Goal: Find specific page/section: Find specific page/section

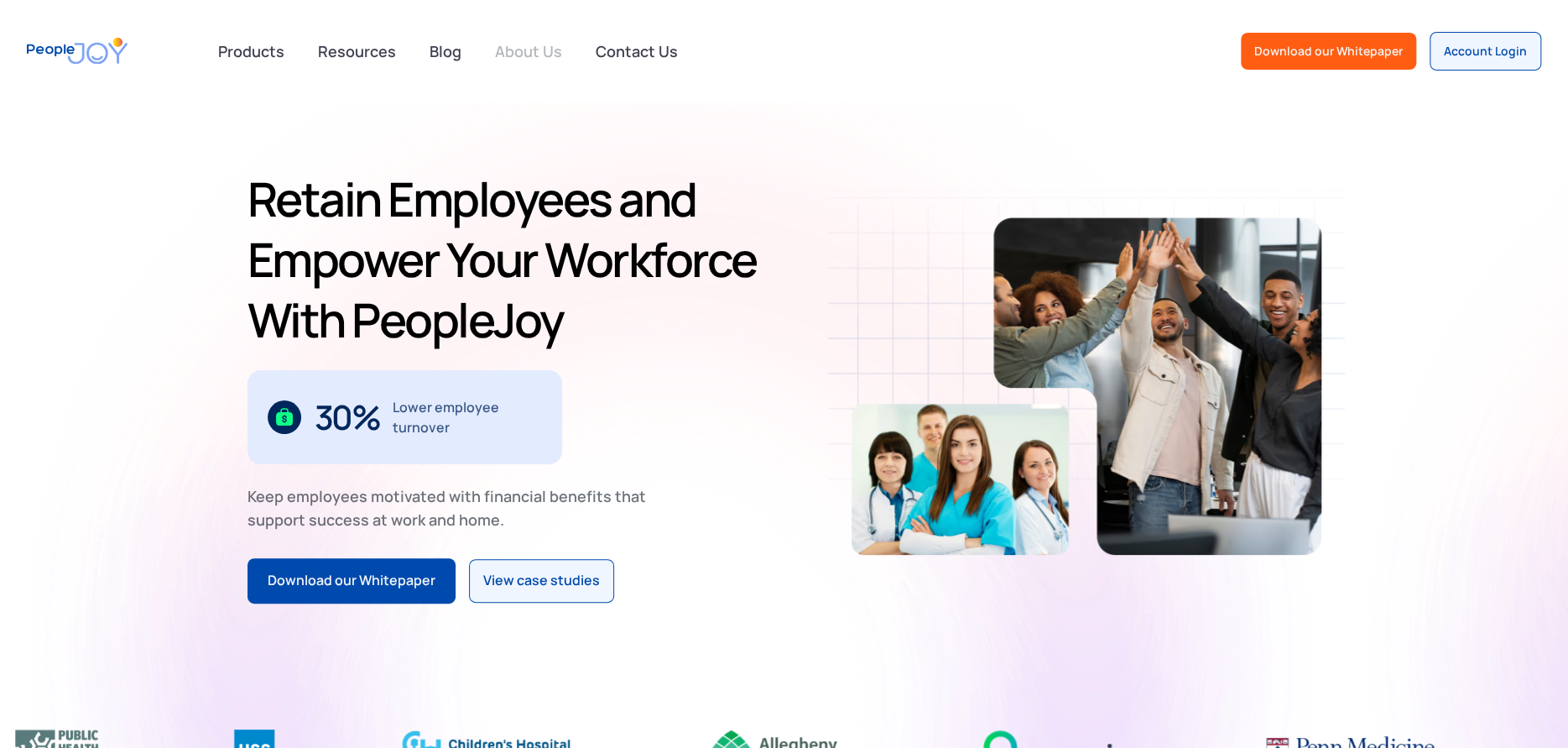
click at [557, 46] on link "About Us" at bounding box center [528, 51] width 87 height 37
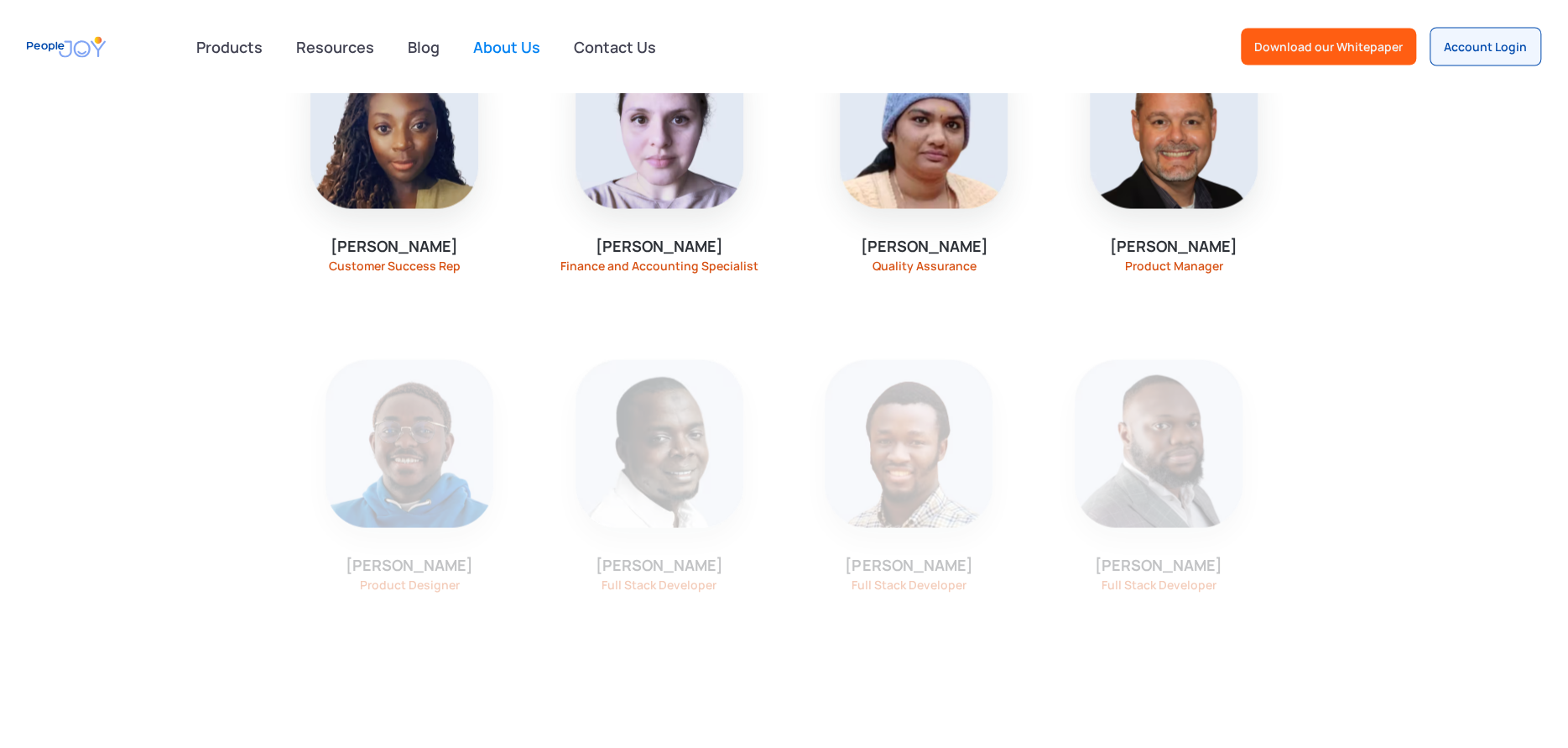
scroll to position [1919, 0]
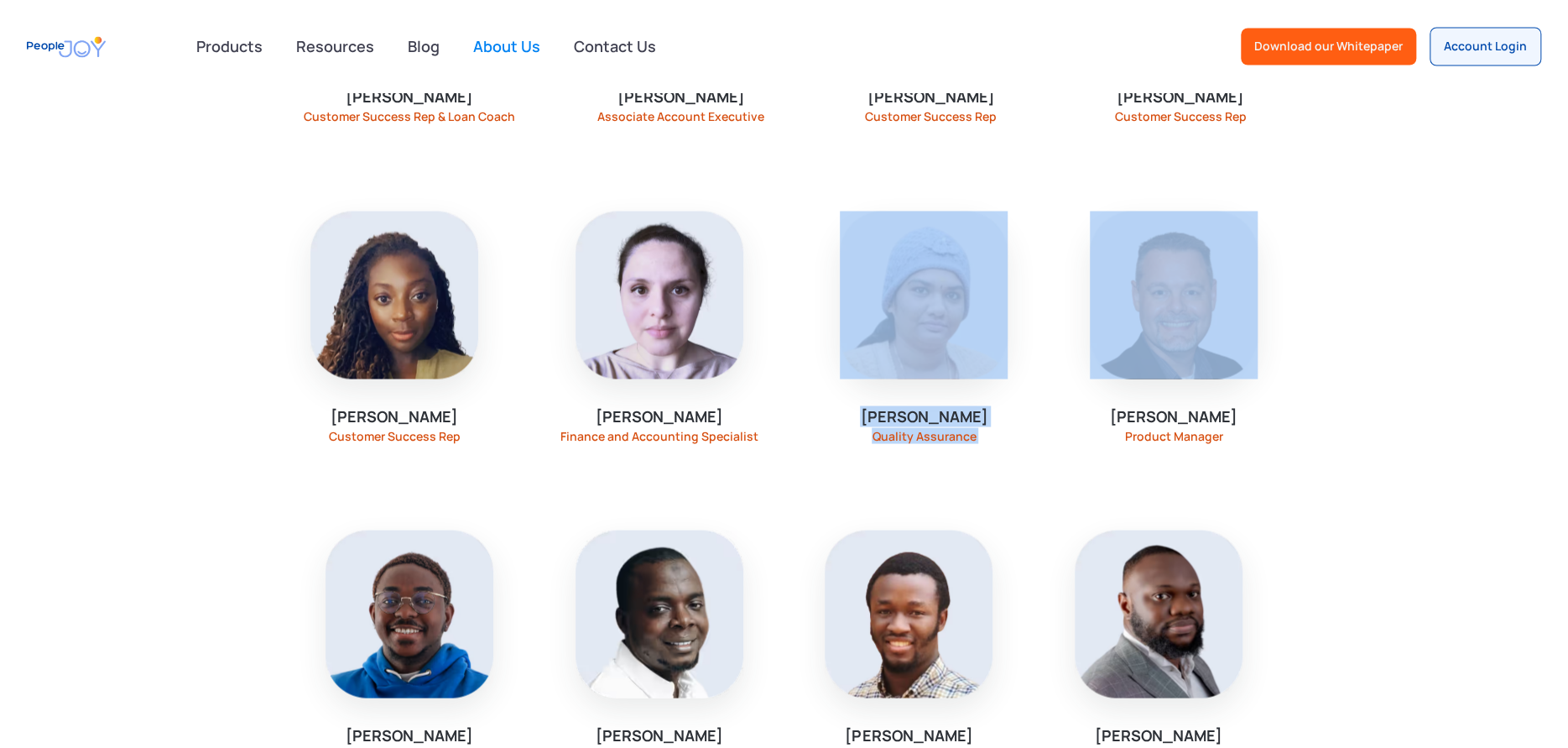
drag, startPoint x: 1046, startPoint y: 400, endPoint x: 828, endPoint y: 379, distance: 219.0
click at [828, 379] on div "[PERSON_NAME] CEO, Founder [PERSON_NAME] VP of Engineering [PERSON_NAME] Client…" at bounding box center [784, 167] width 1074 height 1269
click at [1435, 413] on section "[PERSON_NAME] CEO, Founder [PERSON_NAME] VP of Engineering [PERSON_NAME] Client…" at bounding box center [784, 192] width 1568 height 1319
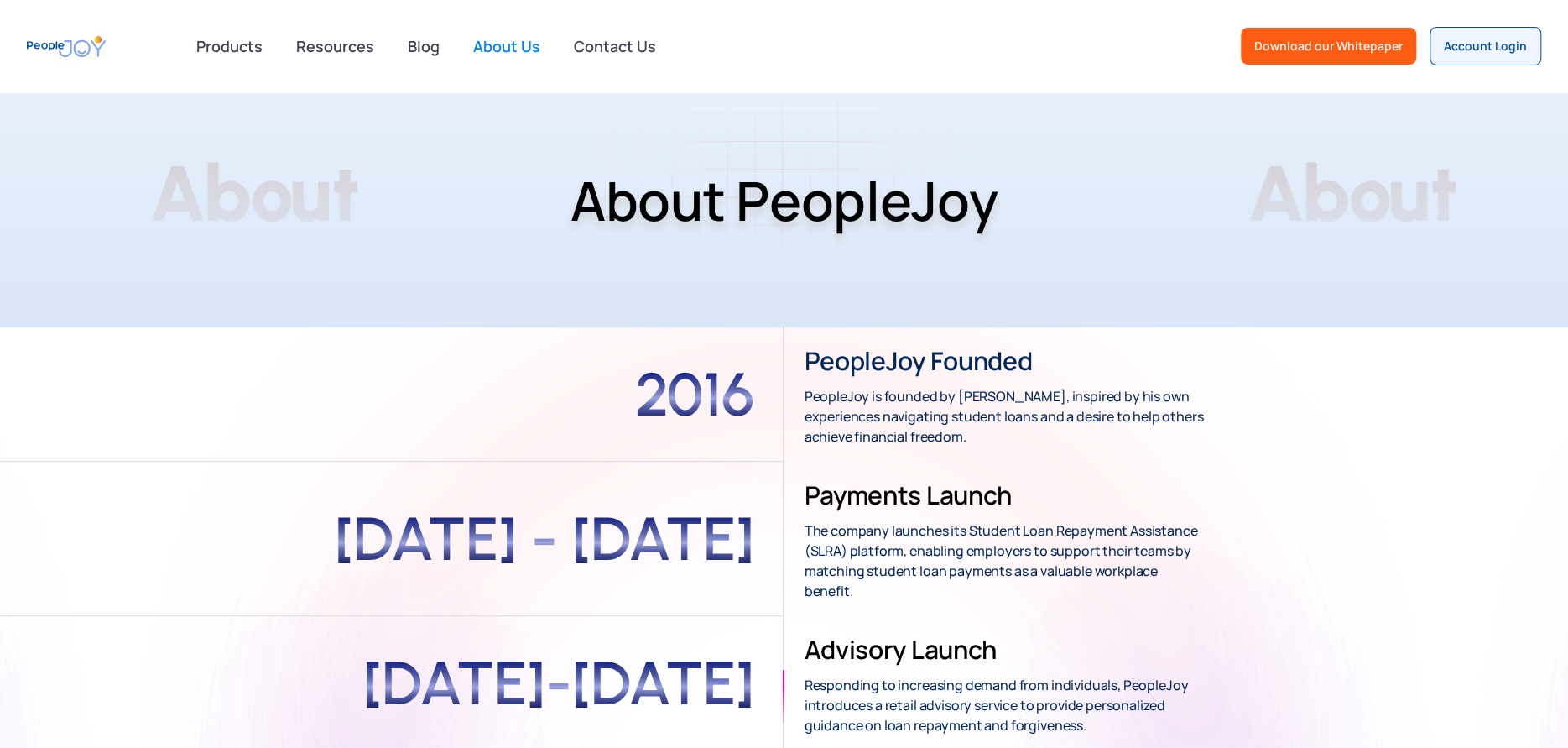
scroll to position [28, 0]
